Goal: Task Accomplishment & Management: Manage account settings

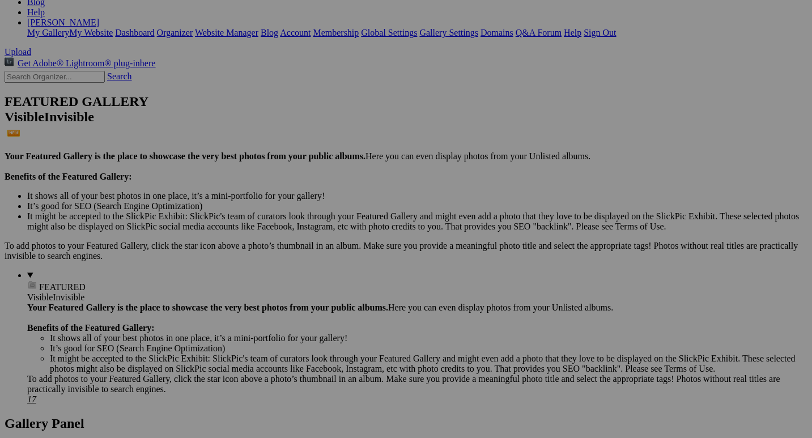
click at [309, 235] on input "Varsity girls Flag football vs SHC 2025" at bounding box center [318, 241] width 124 height 12
click at [336, 235] on input "Varsity Girls Flag football vs SHC 2025" at bounding box center [318, 241] width 124 height 12
click at [380, 235] on input "Varsity Girls Flag Football vs SHC 2025" at bounding box center [318, 241] width 124 height 12
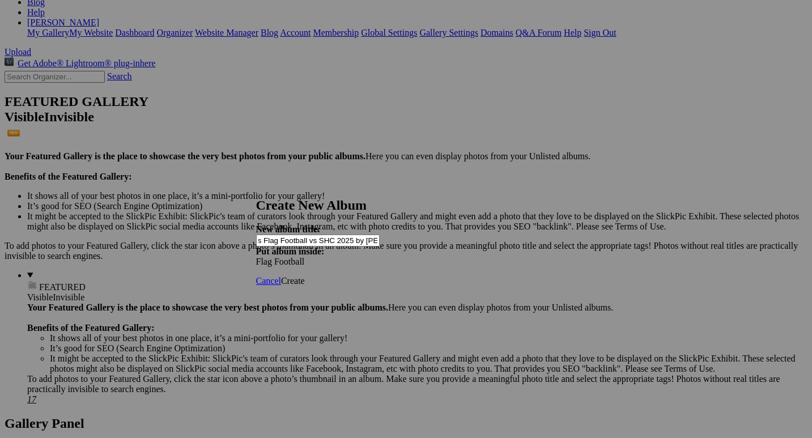
scroll to position [0, 38]
type input "Varsity Girls Flag Football vs SHC 2025 by [PERSON_NAME]"
click at [305, 276] on span "Create" at bounding box center [293, 281] width 24 height 10
